Goal: Navigation & Orientation: Find specific page/section

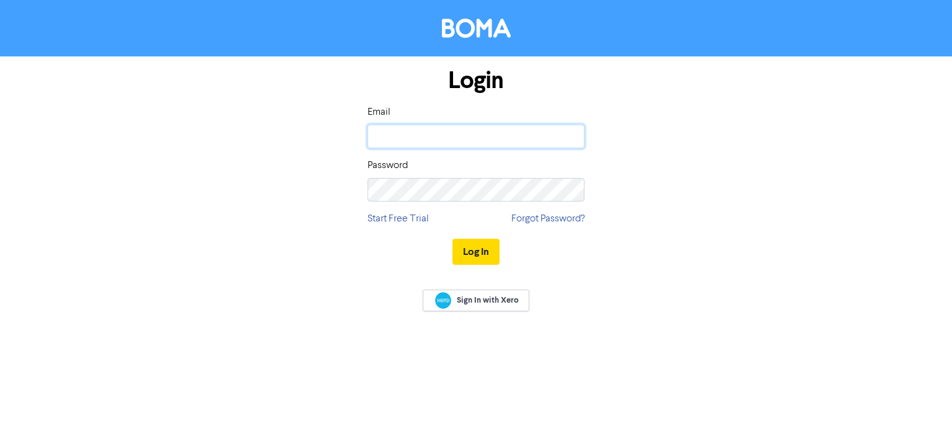
click at [577, 138] on input "email" at bounding box center [475, 137] width 217 height 24
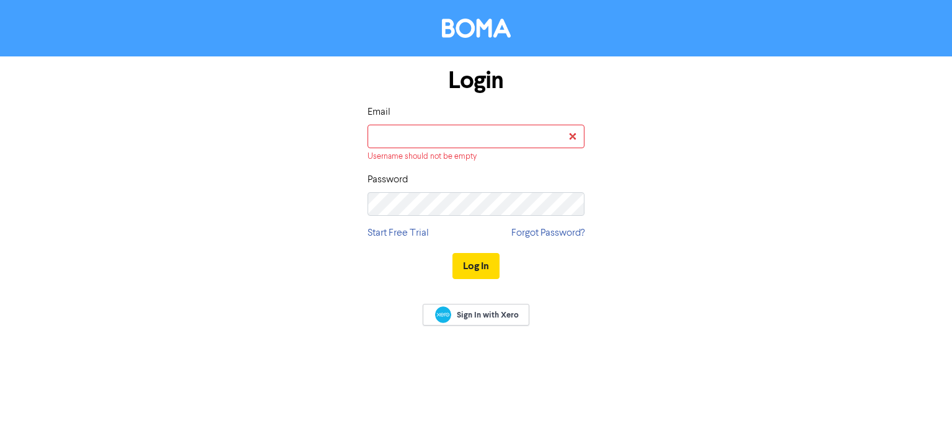
type input "[EMAIL_ADDRESS][PERSON_NAME][DOMAIN_NAME]"
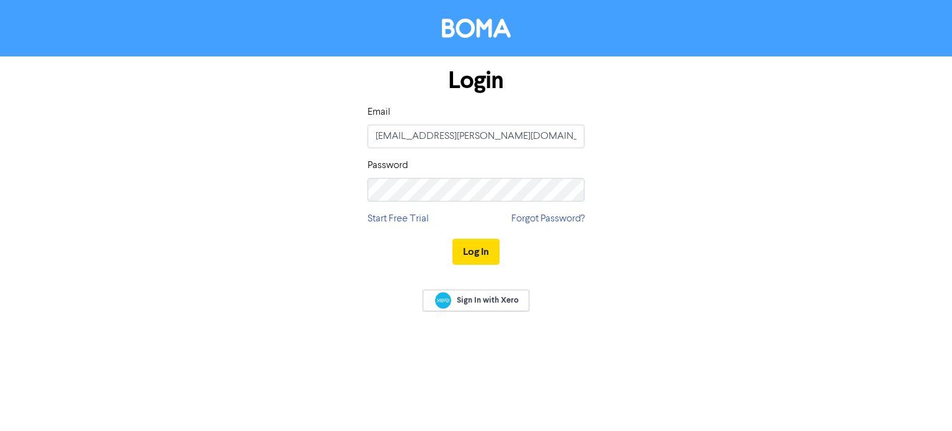
click at [475, 266] on div "Log In" at bounding box center [475, 251] width 217 height 51
click at [481, 257] on button "Log In" at bounding box center [475, 252] width 47 height 26
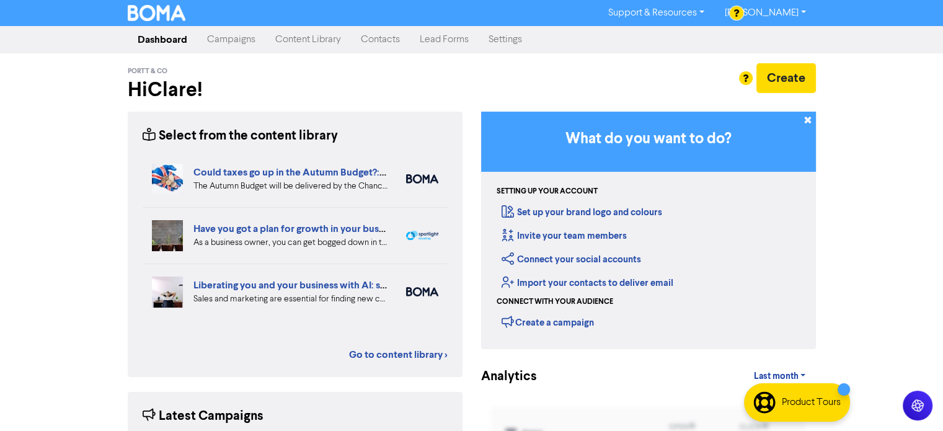
click at [687, 15] on link "Support & Resources" at bounding box center [656, 13] width 116 height 20
click at [585, 99] on div "Create" at bounding box center [648, 84] width 353 height 43
